Goal: Task Accomplishment & Management: Manage account settings

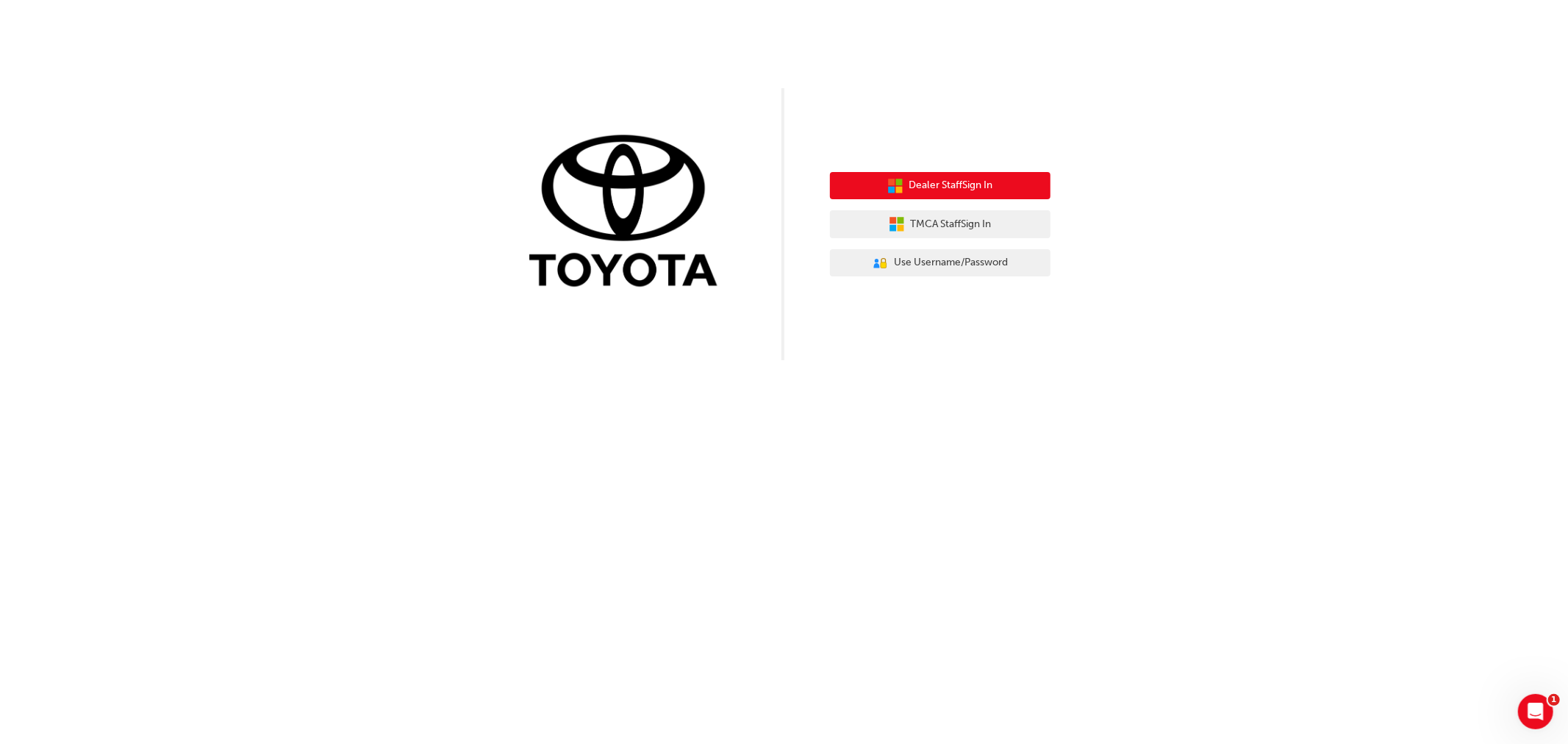
click at [916, 181] on span "Dealer Staff Sign In" at bounding box center [951, 185] width 83 height 17
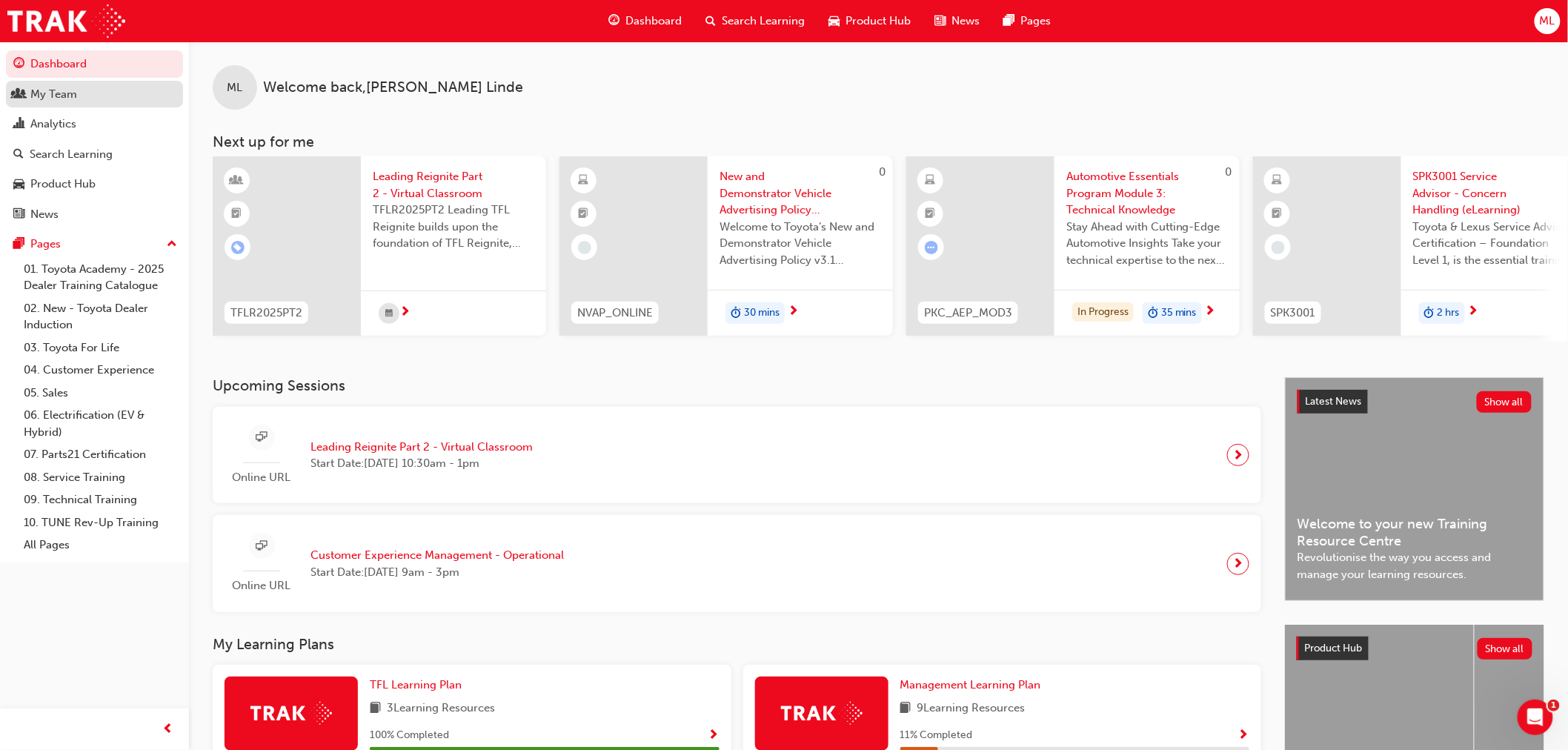
click at [56, 97] on div "My Team" at bounding box center [53, 94] width 47 height 17
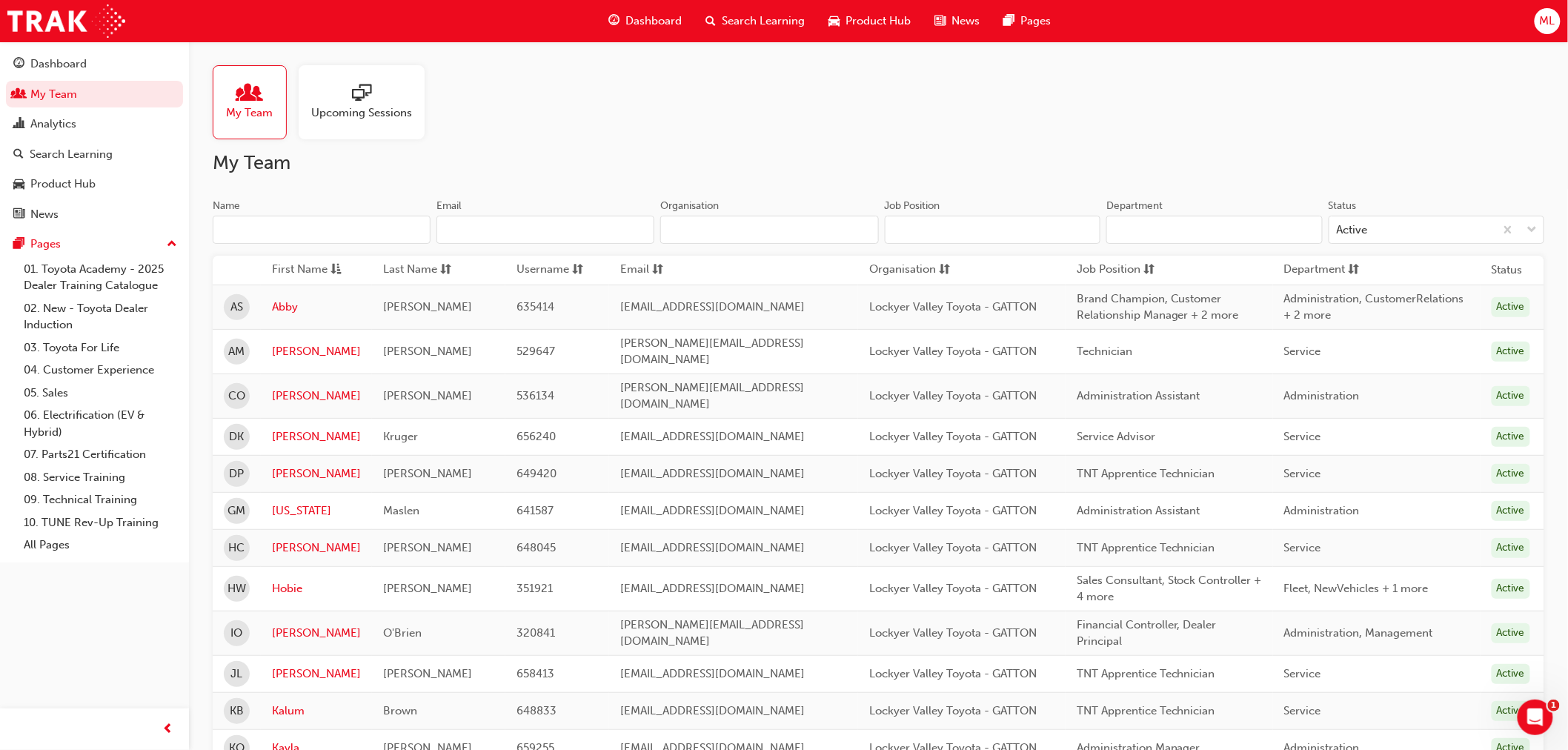
click at [358, 94] on span "sessionType_ONLINE_URL-icon" at bounding box center [361, 94] width 19 height 20
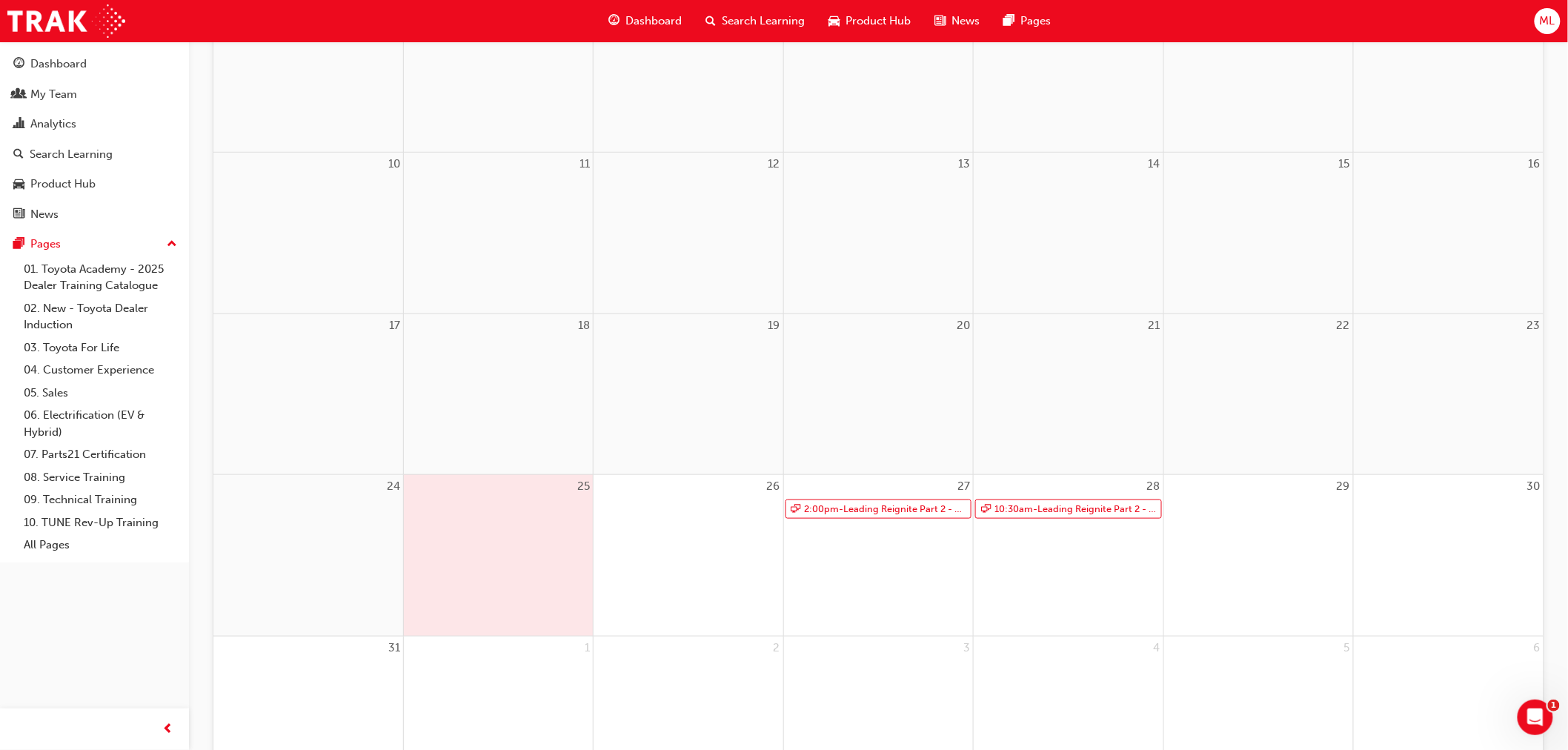
scroll to position [493, 0]
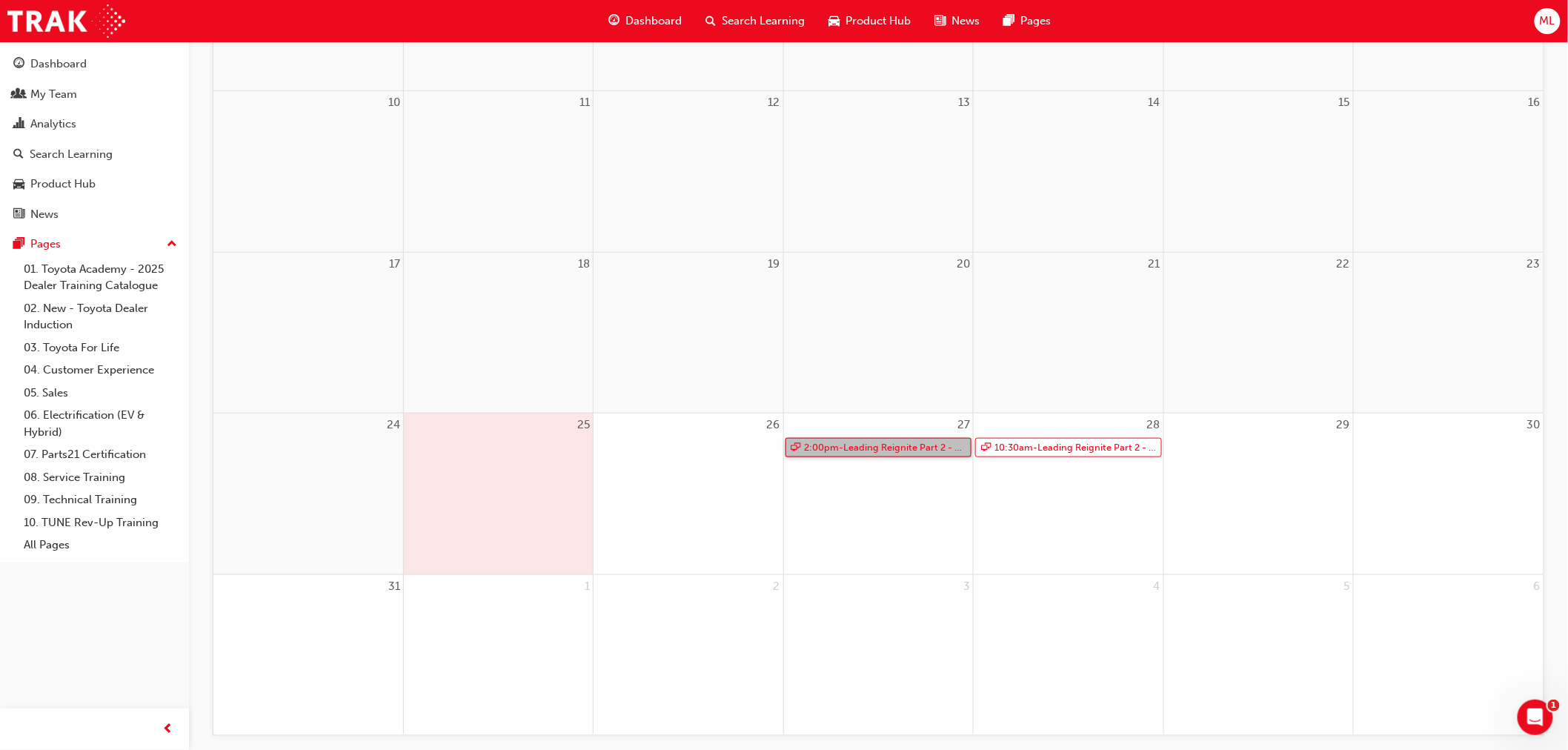
click at [903, 448] on link "2:00pm - Leading Reignite Part 2 - Virtual Classroom" at bounding box center [879, 447] width 186 height 20
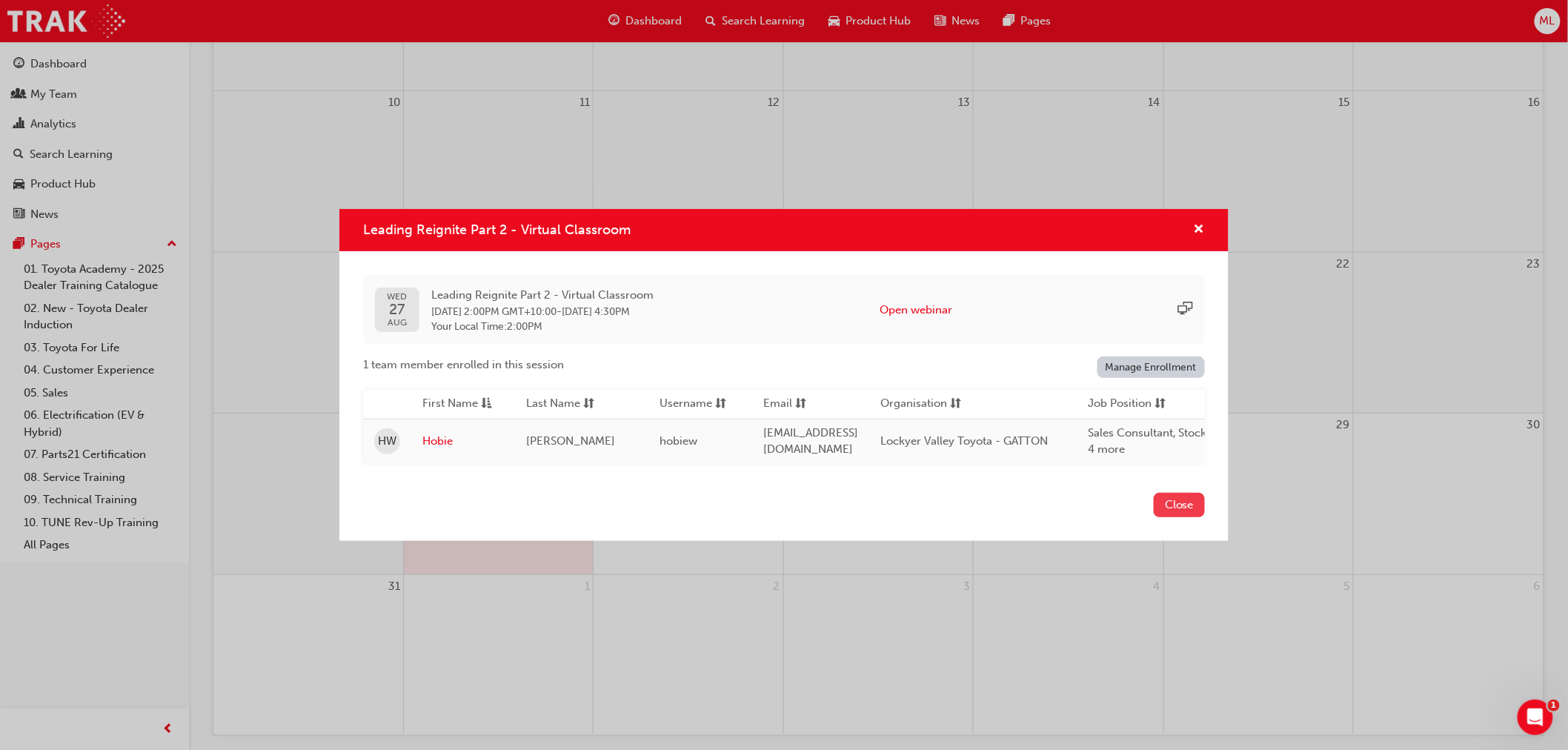
click at [1176, 505] on button "Close" at bounding box center [1180, 505] width 51 height 25
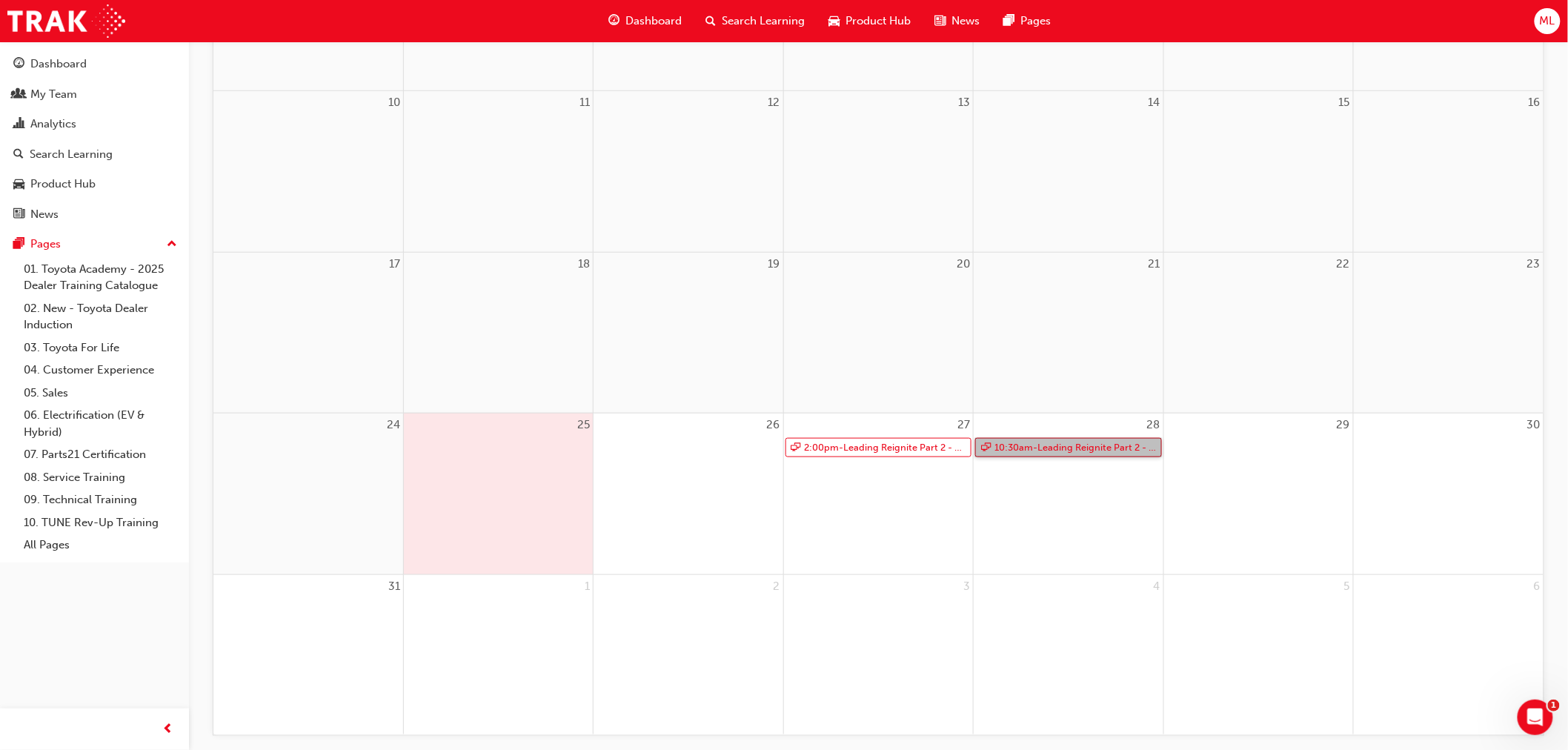
click at [1061, 448] on link "10:30am - Leading Reignite Part 2 - Virtual Classroom" at bounding box center [1068, 447] width 186 height 20
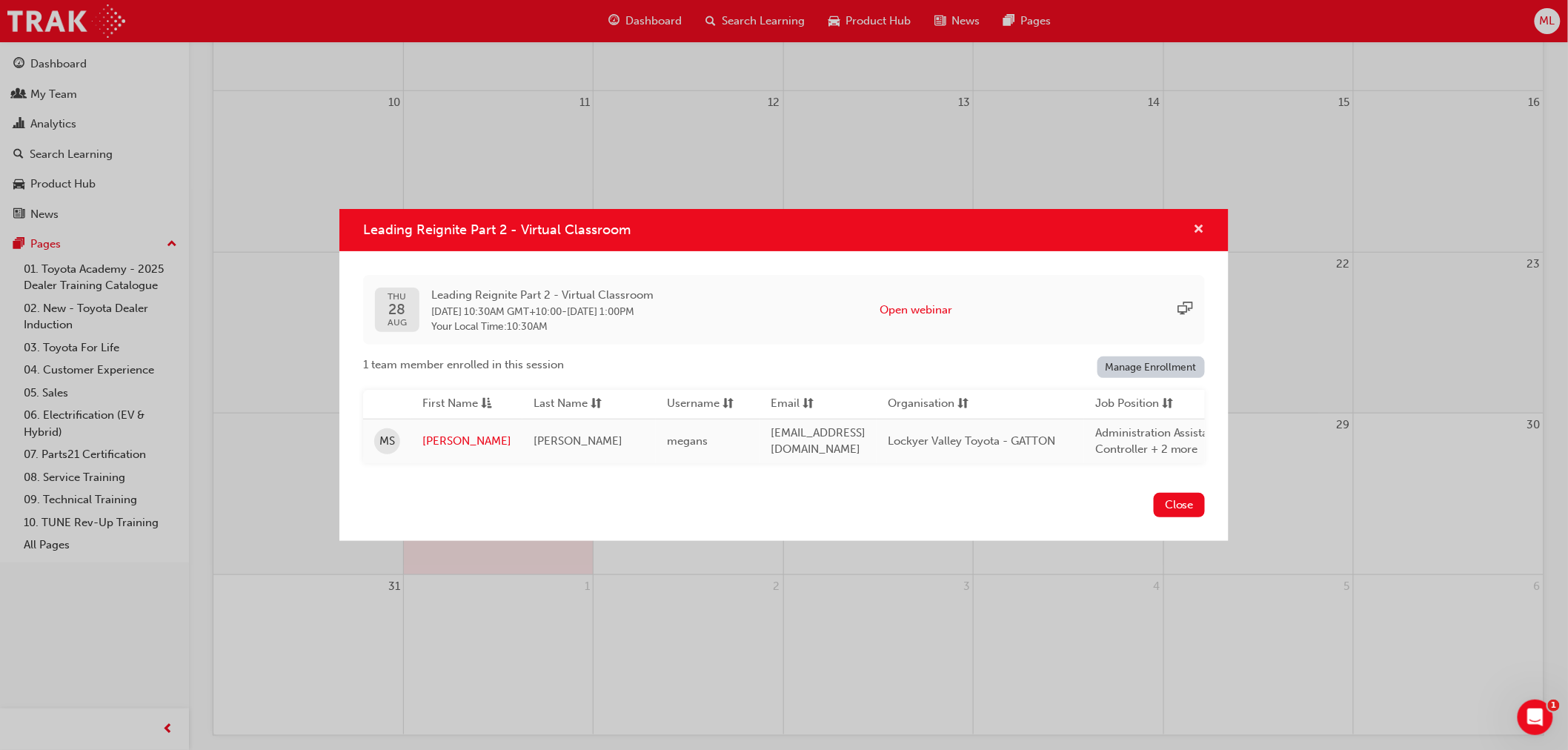
click at [1199, 224] on span "cross-icon" at bounding box center [1199, 230] width 12 height 13
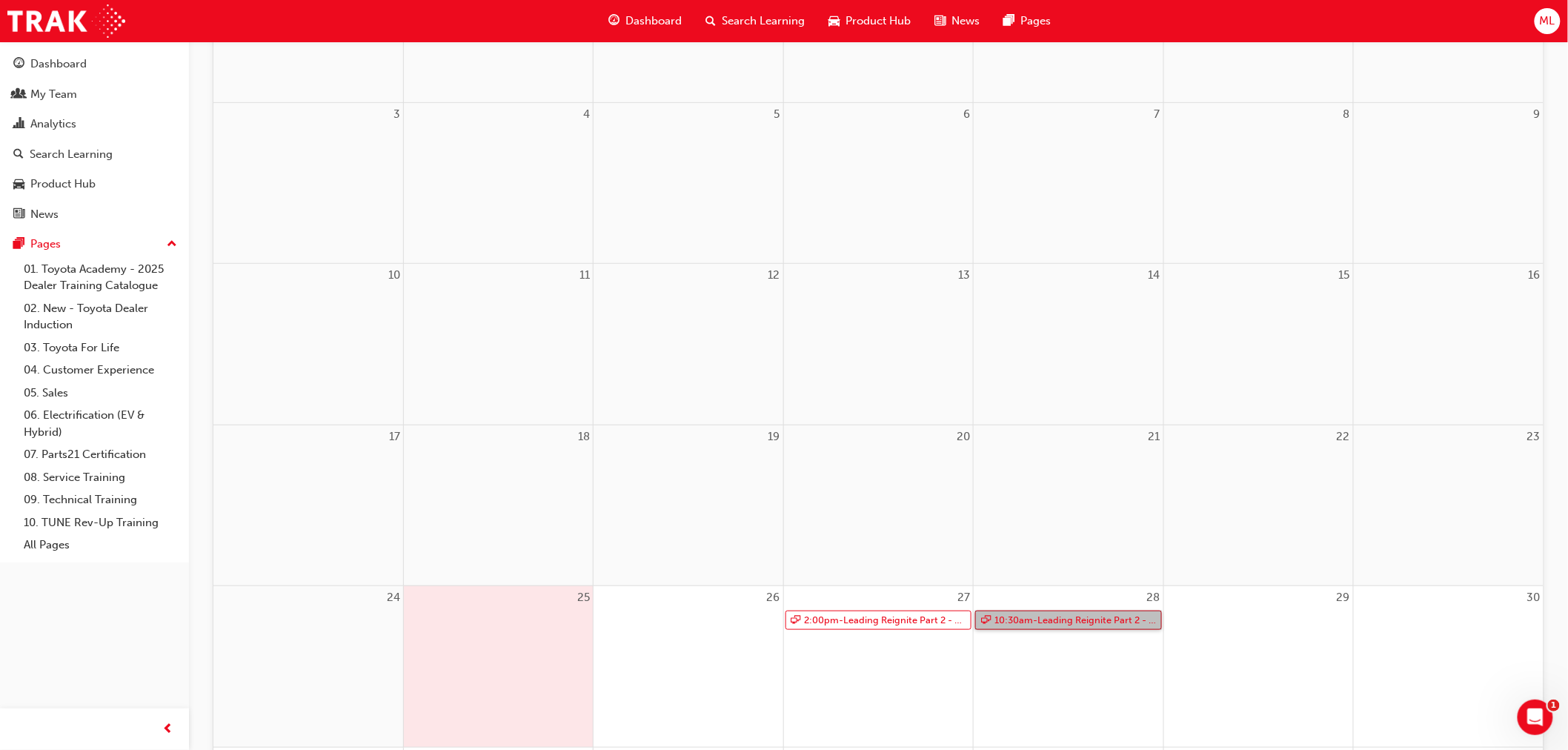
scroll to position [305, 0]
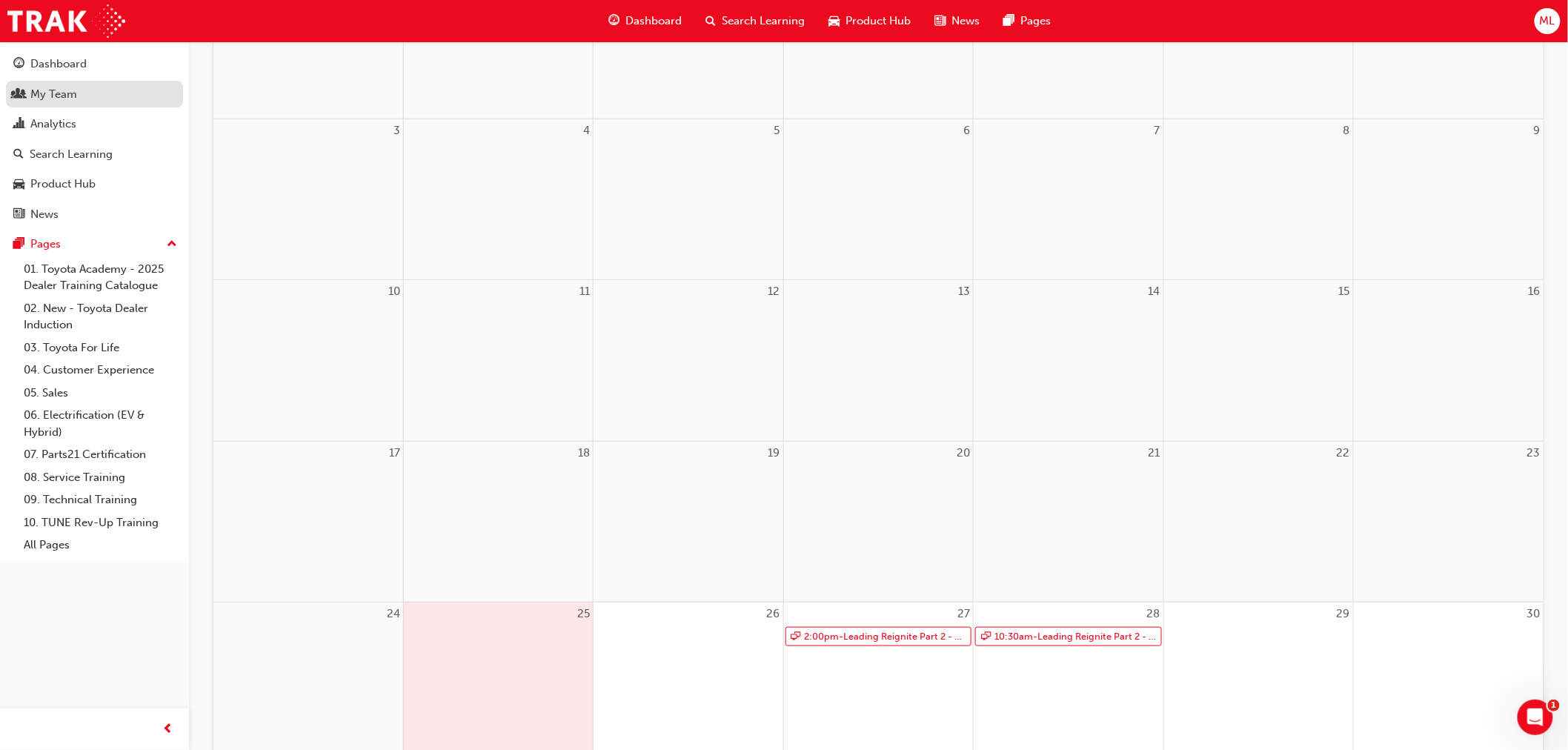
click at [62, 91] on div "My Team" at bounding box center [53, 94] width 47 height 17
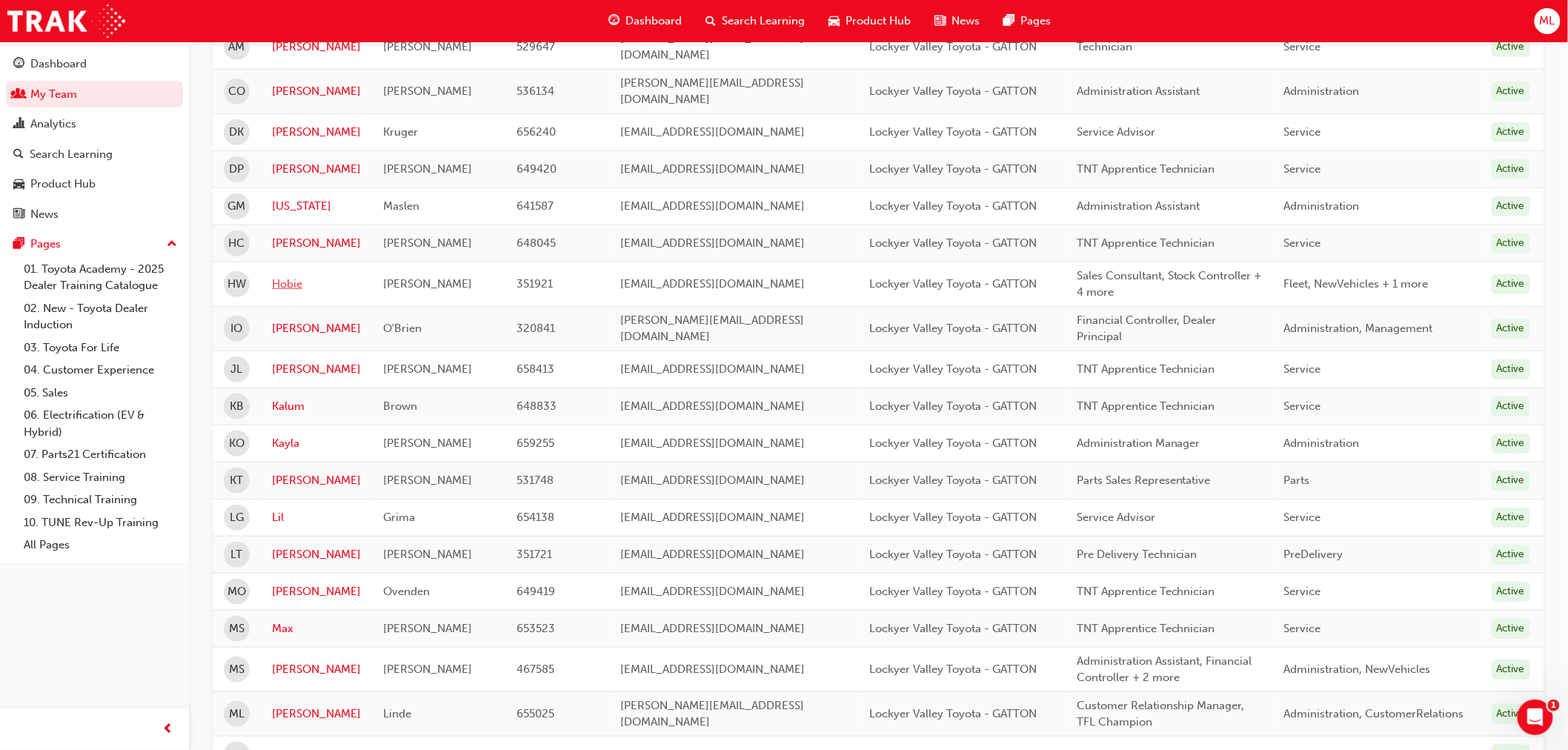
click at [289, 275] on link "Hobie" at bounding box center [316, 283] width 89 height 17
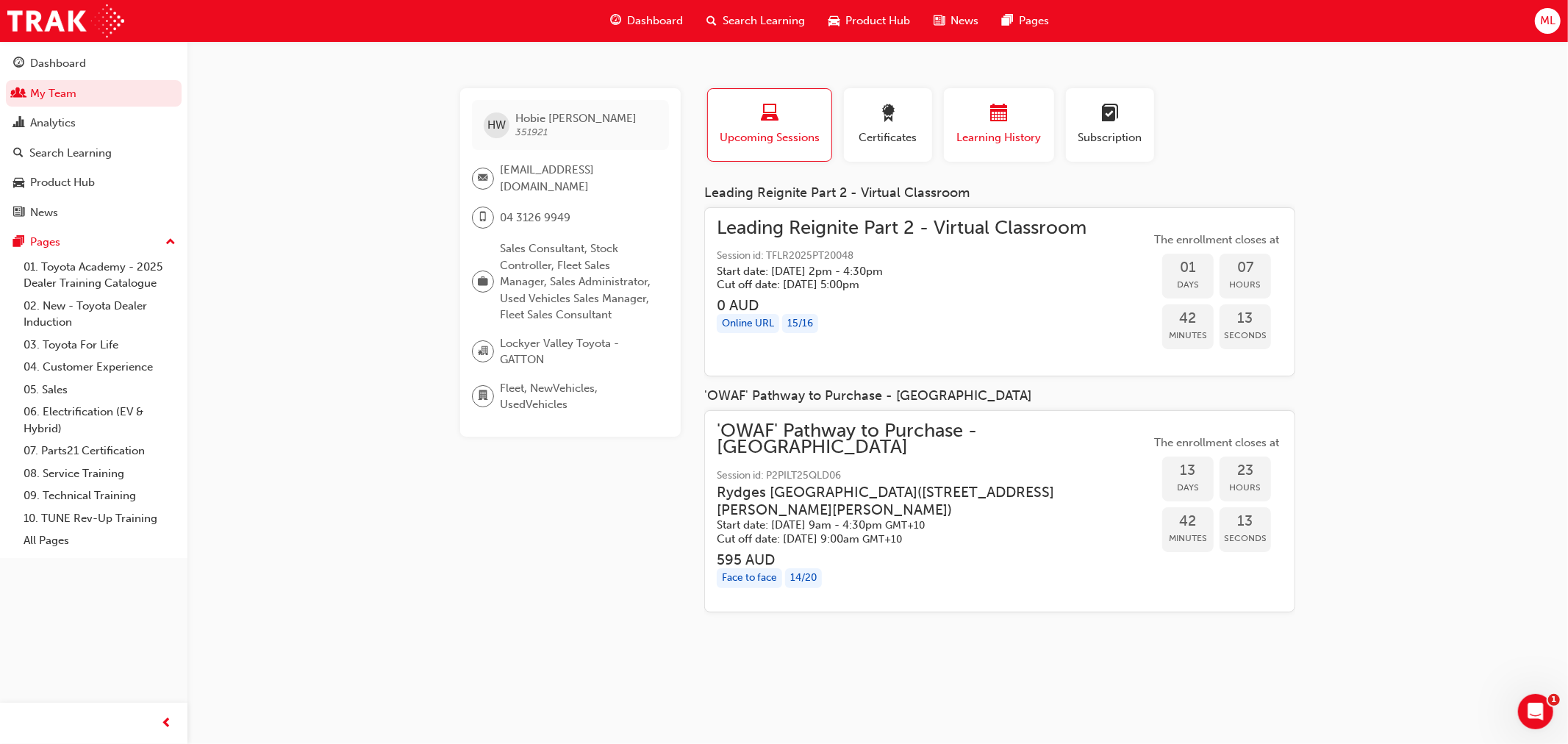
click at [1005, 133] on span "Learning History" at bounding box center [999, 137] width 88 height 17
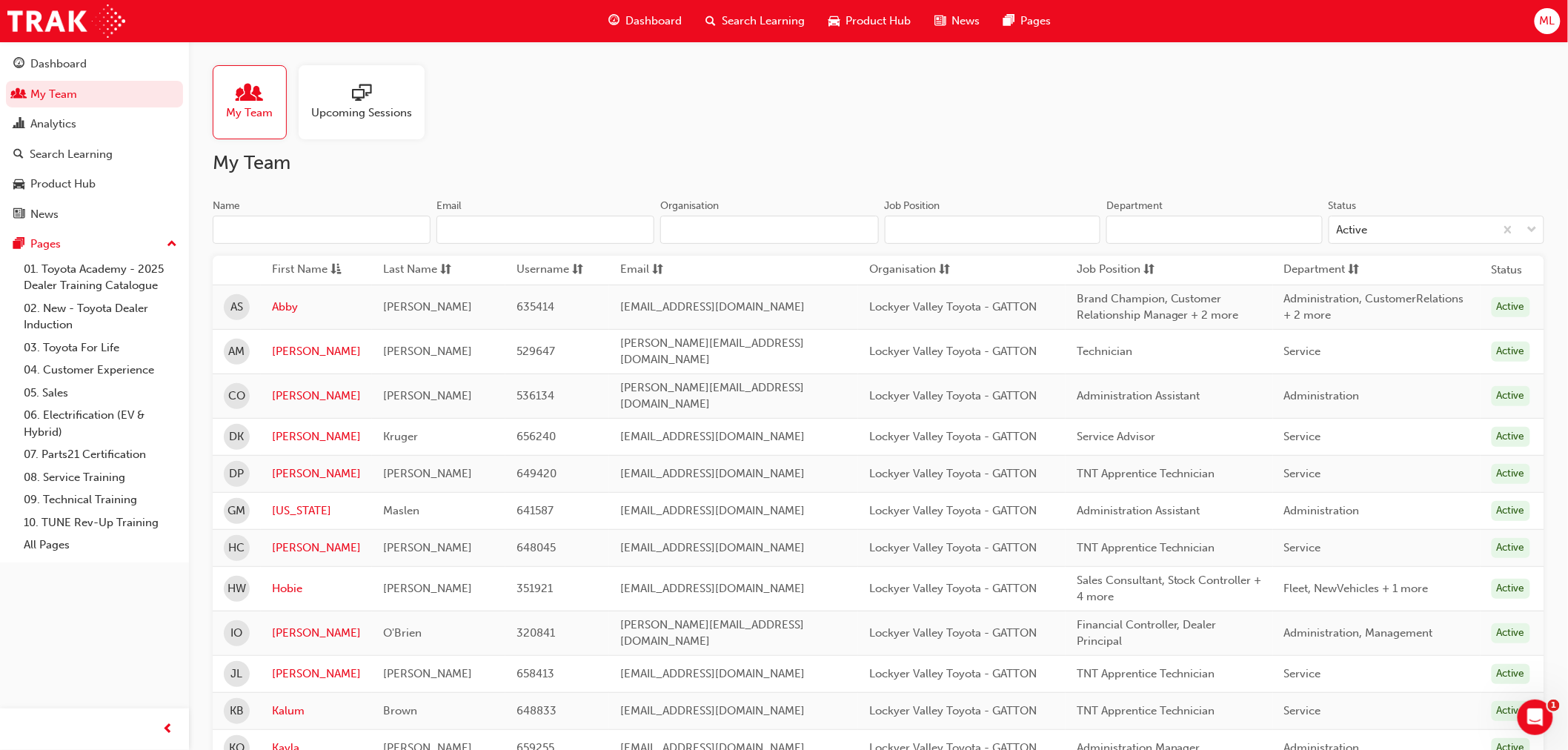
scroll to position [305, 0]
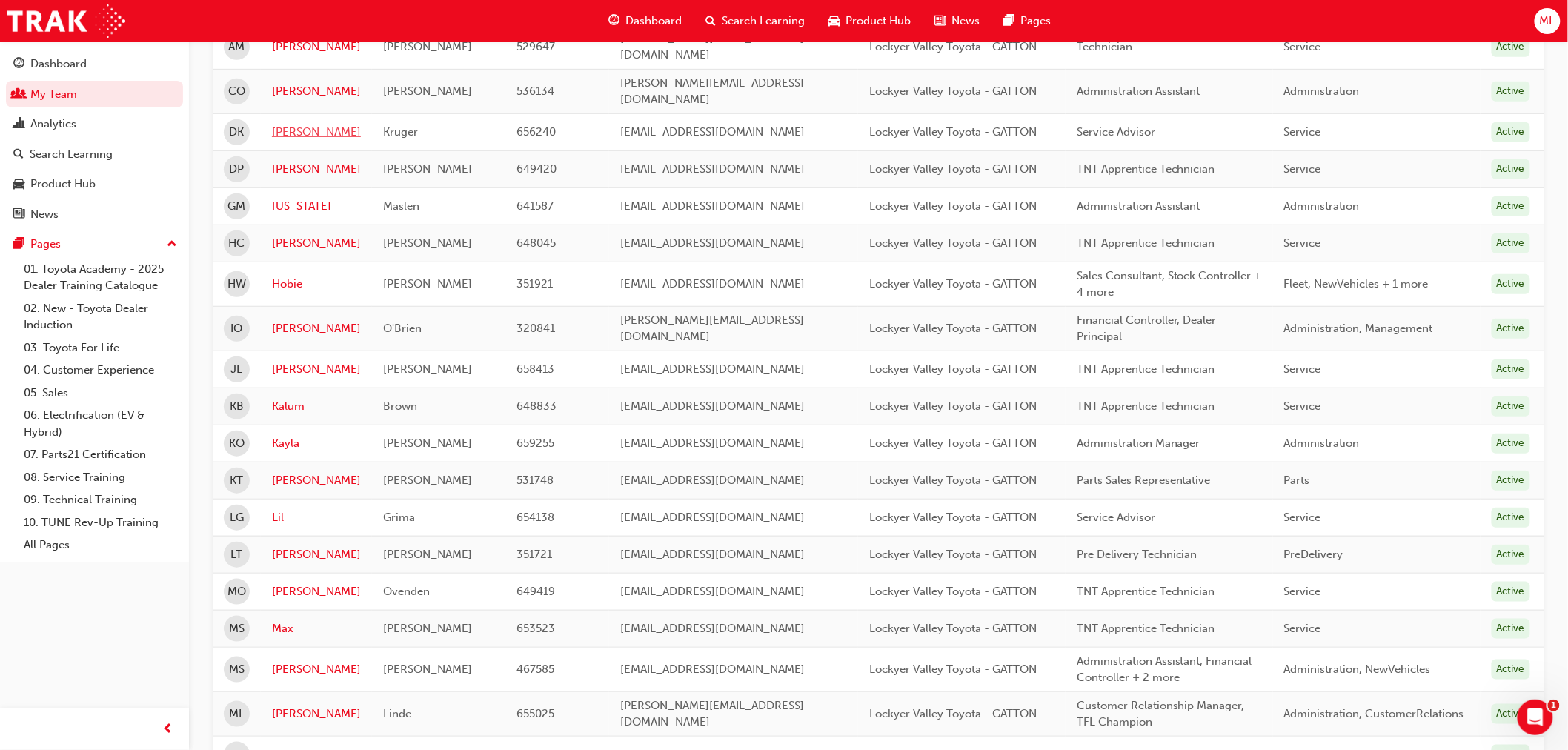
click at [286, 124] on link "Dean" at bounding box center [316, 132] width 89 height 17
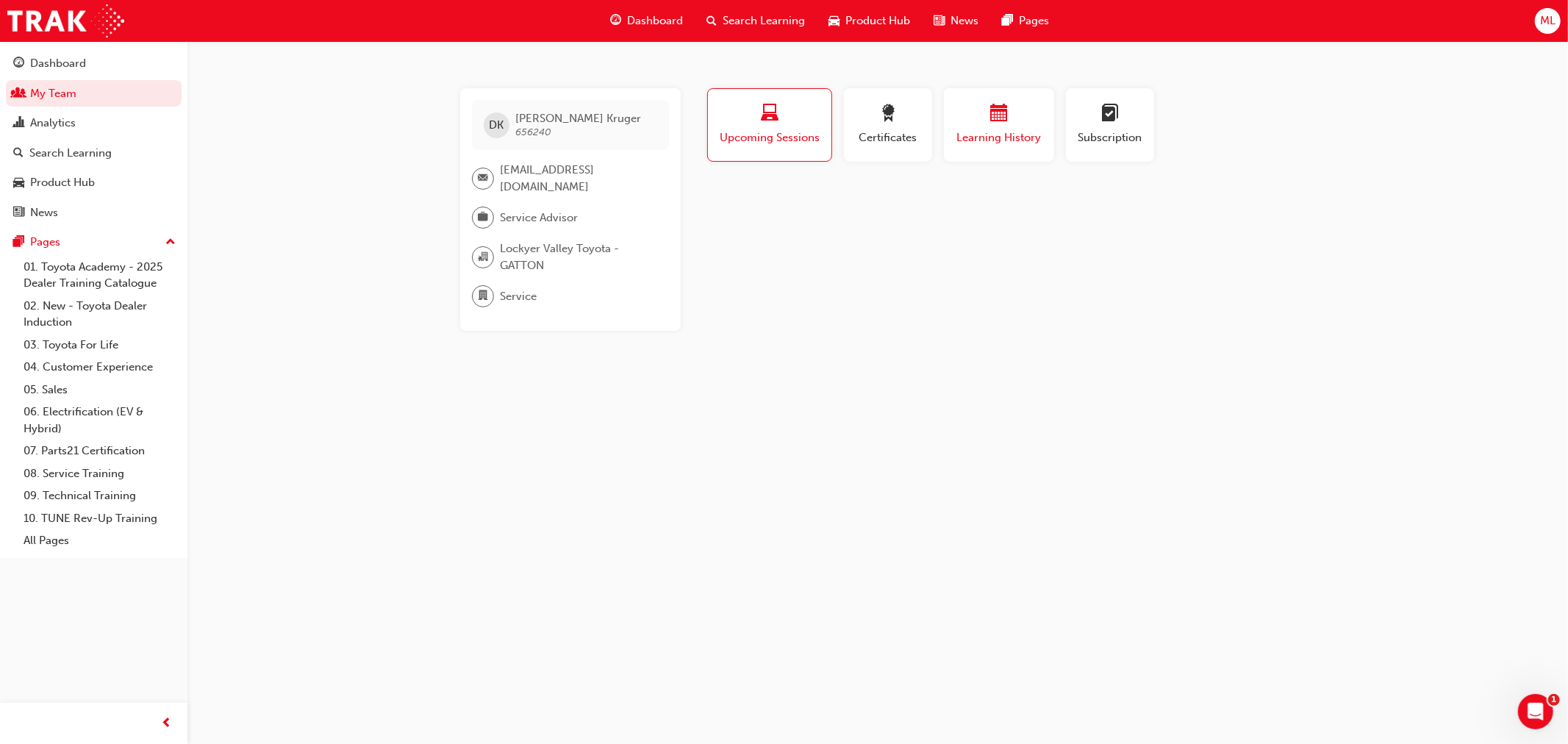
click at [983, 129] on span "Learning History" at bounding box center [999, 137] width 88 height 17
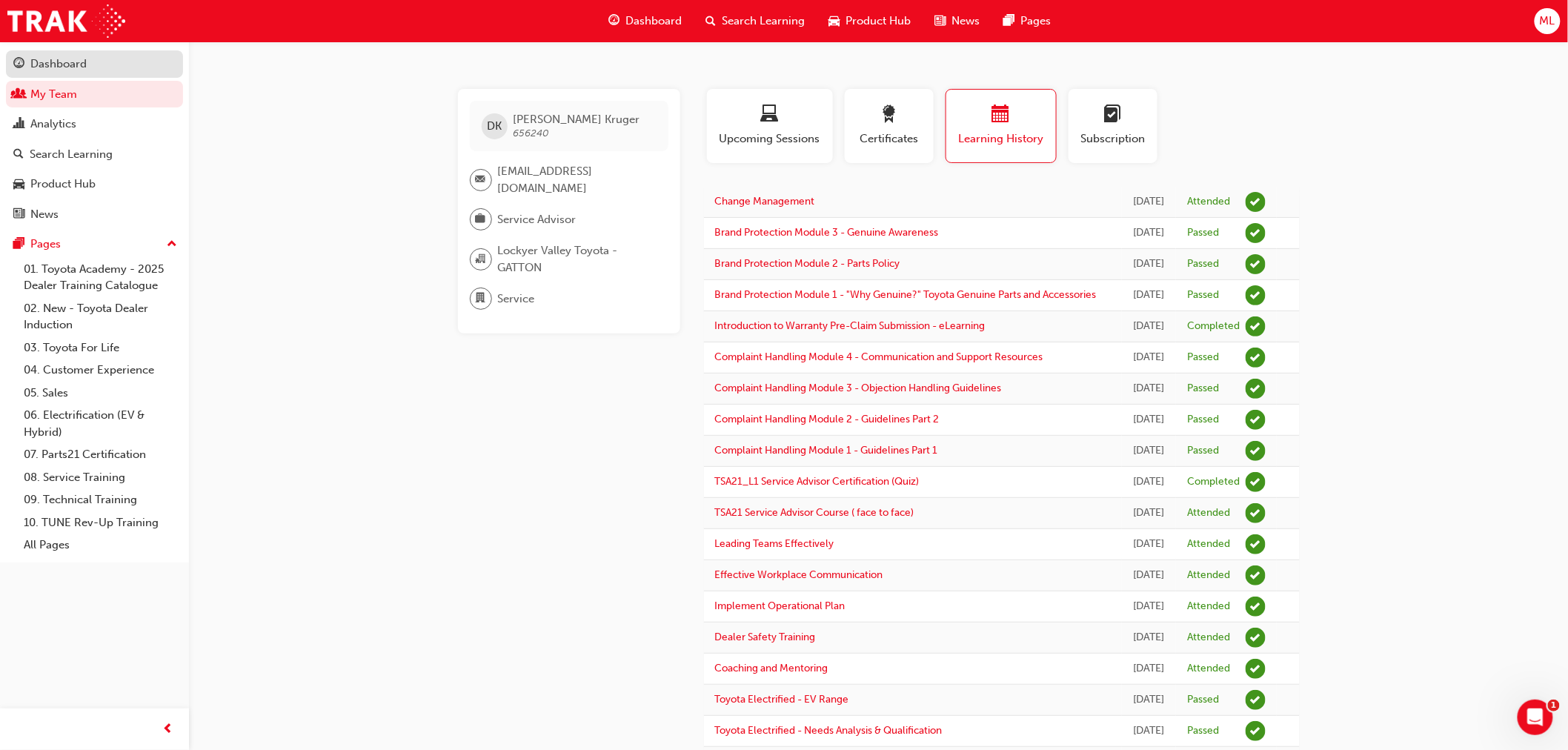
click at [68, 61] on div "Dashboard" at bounding box center [58, 64] width 57 height 17
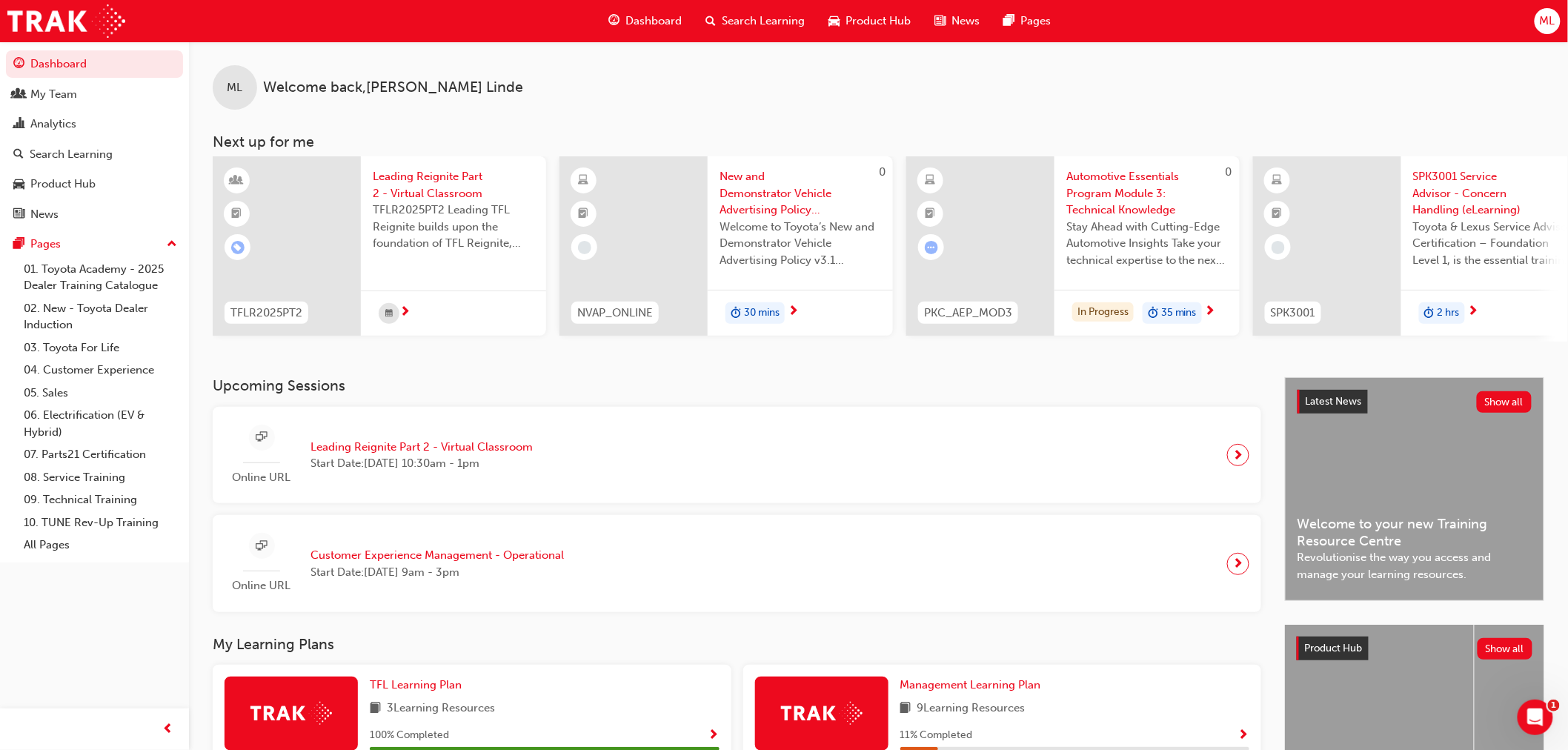
click at [446, 377] on div "ML Welcome back , Michele Linde Next up for me TFLR2025PT2 Leading Reignite Par…" at bounding box center [878, 209] width 1379 height 336
